Goal: Information Seeking & Learning: Learn about a topic

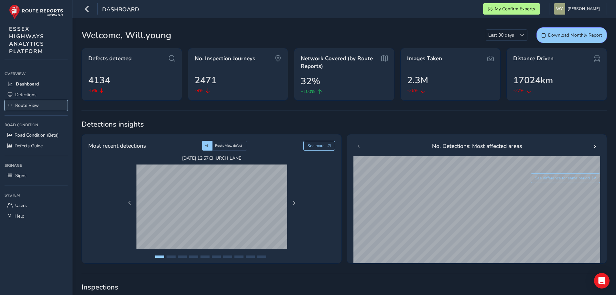
click at [30, 103] on span "Route View" at bounding box center [27, 105] width 24 height 6
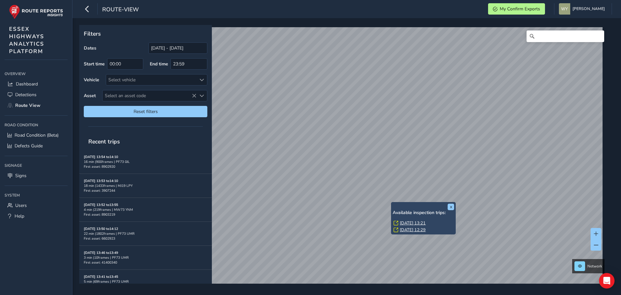
click at [405, 222] on link "[DATE] 13:21" at bounding box center [413, 223] width 26 height 6
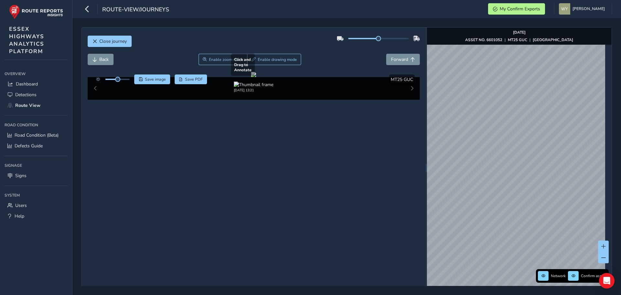
click at [399, 148] on div "Close journey Back Enable zoom mode Enable drawing mode Forward Click and Drag …" at bounding box center [346, 167] width 530 height 281
click at [116, 39] on span "Close journey" at bounding box center [112, 41] width 27 height 6
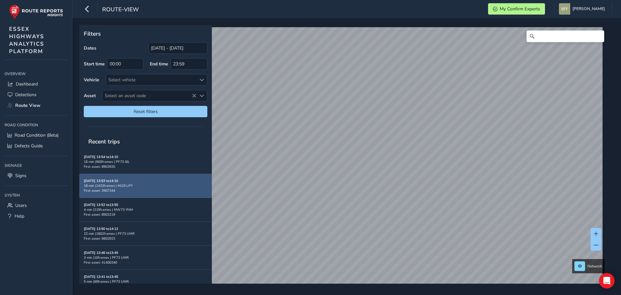
click at [202, 190] on div "Filters Dates [DATE] - [DATE] Start time 00:00 End time 23:59 Vehicle Select ve…" at bounding box center [344, 154] width 530 height 258
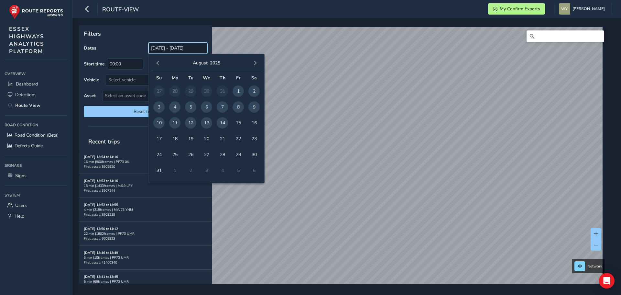
click at [189, 48] on input "[DATE] - [DATE]" at bounding box center [177, 47] width 59 height 11
click at [158, 63] on span "button" at bounding box center [158, 63] width 5 height 5
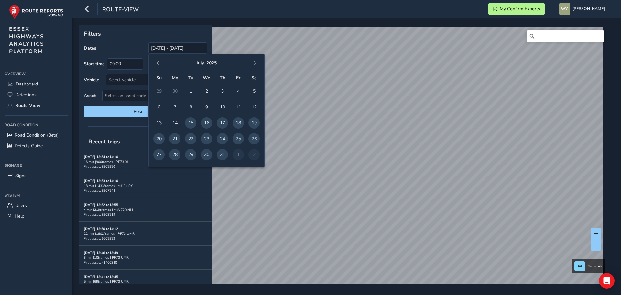
click at [158, 63] on span "button" at bounding box center [158, 63] width 5 height 5
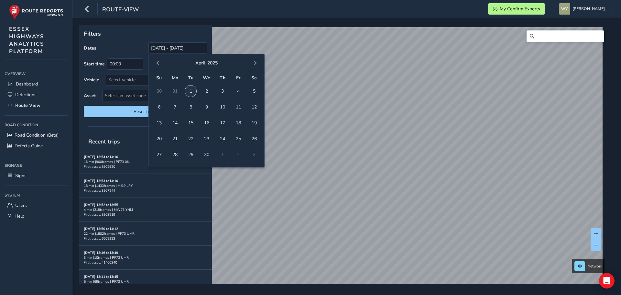
click at [189, 90] on span "1" at bounding box center [190, 90] width 11 height 11
click at [253, 60] on button "button" at bounding box center [255, 63] width 9 height 9
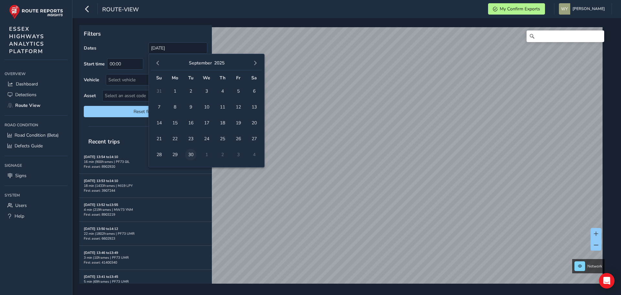
click at [192, 154] on span "30" at bounding box center [190, 154] width 11 height 11
type input "[DATE] - [DATE]"
